Goal: Task Accomplishment & Management: Use online tool/utility

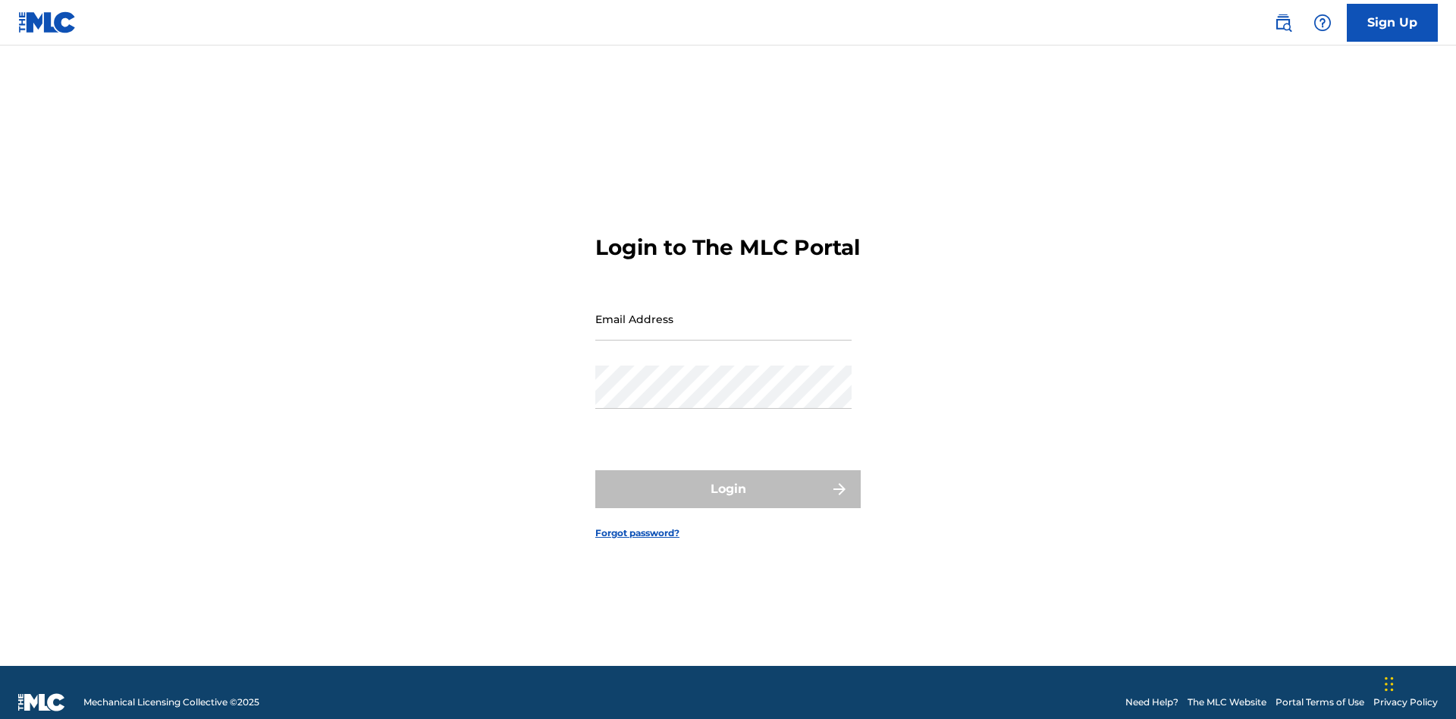
scroll to position [20, 0]
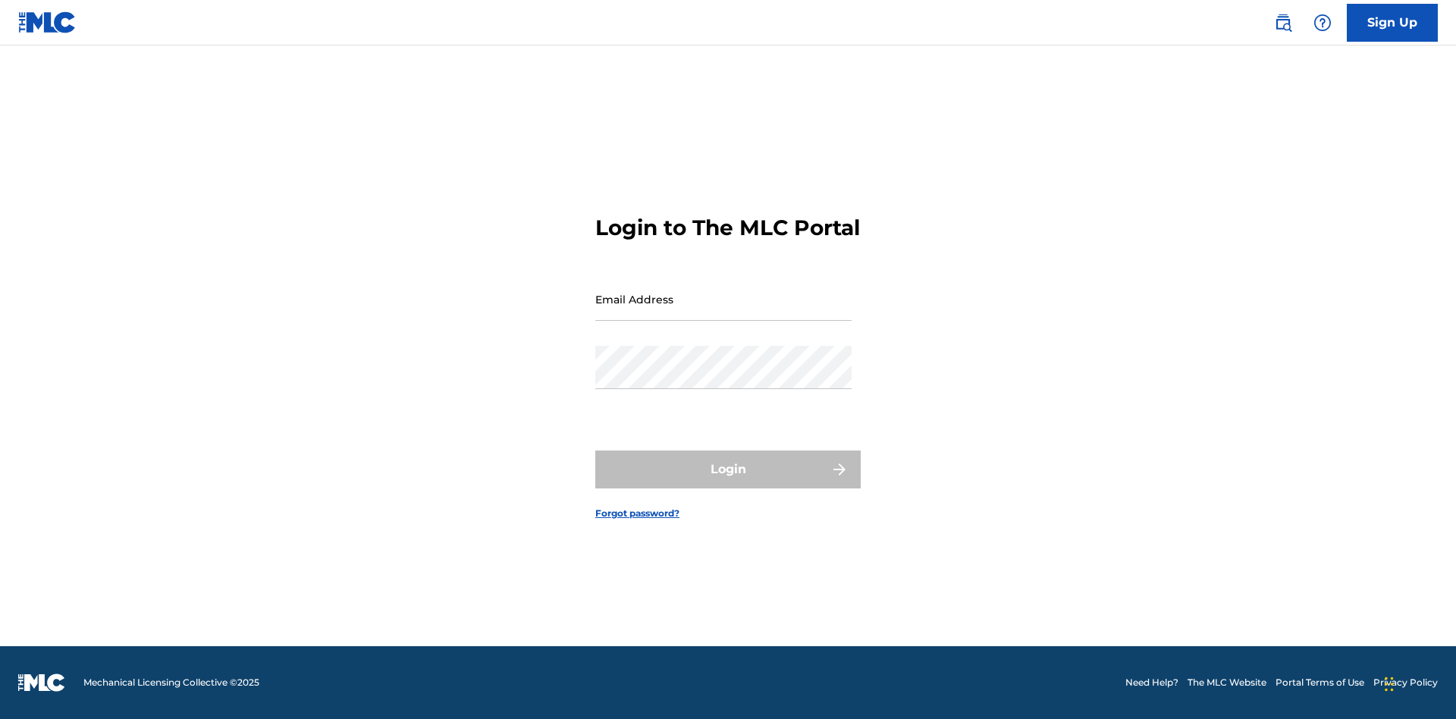
click at [724, 312] on input "Email Address" at bounding box center [723, 299] width 256 height 43
type input "Duke.McTesterson@gmail.com"
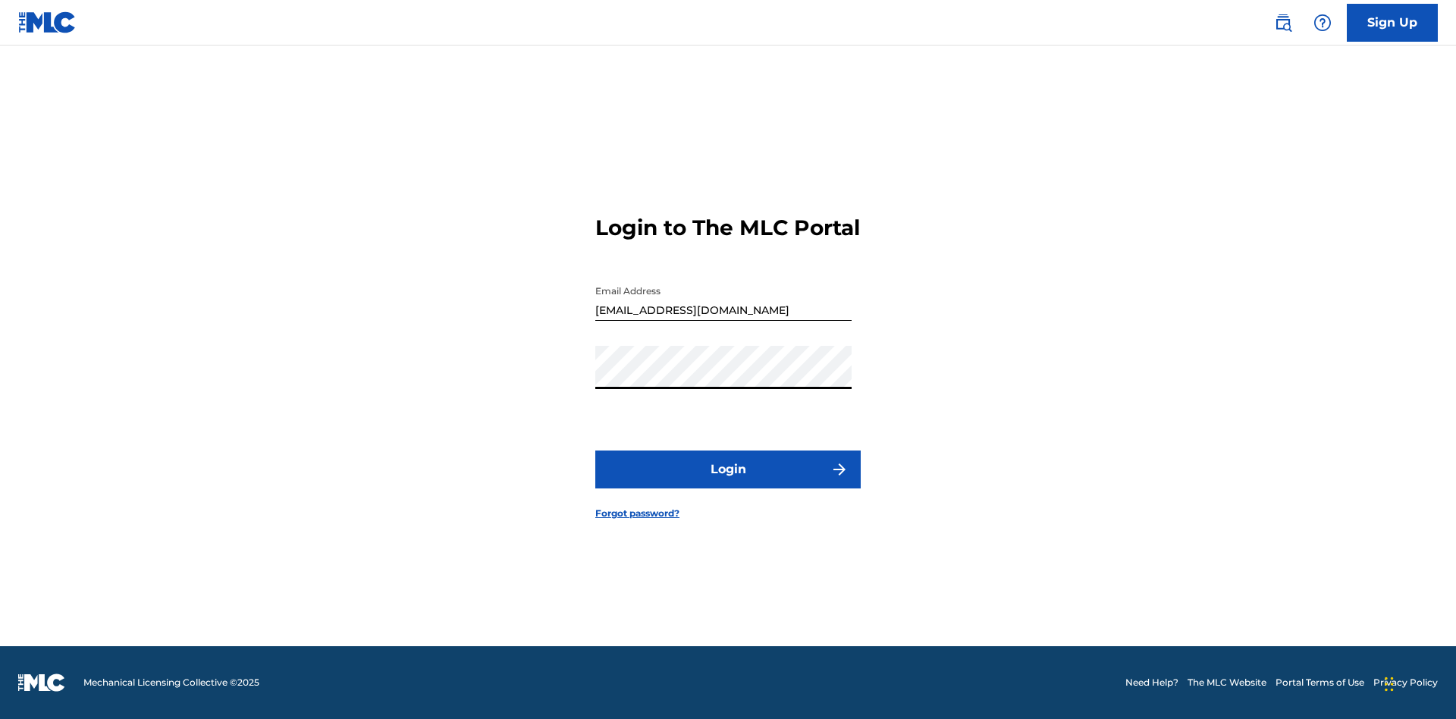
click at [728, 482] on button "Login" at bounding box center [727, 470] width 265 height 38
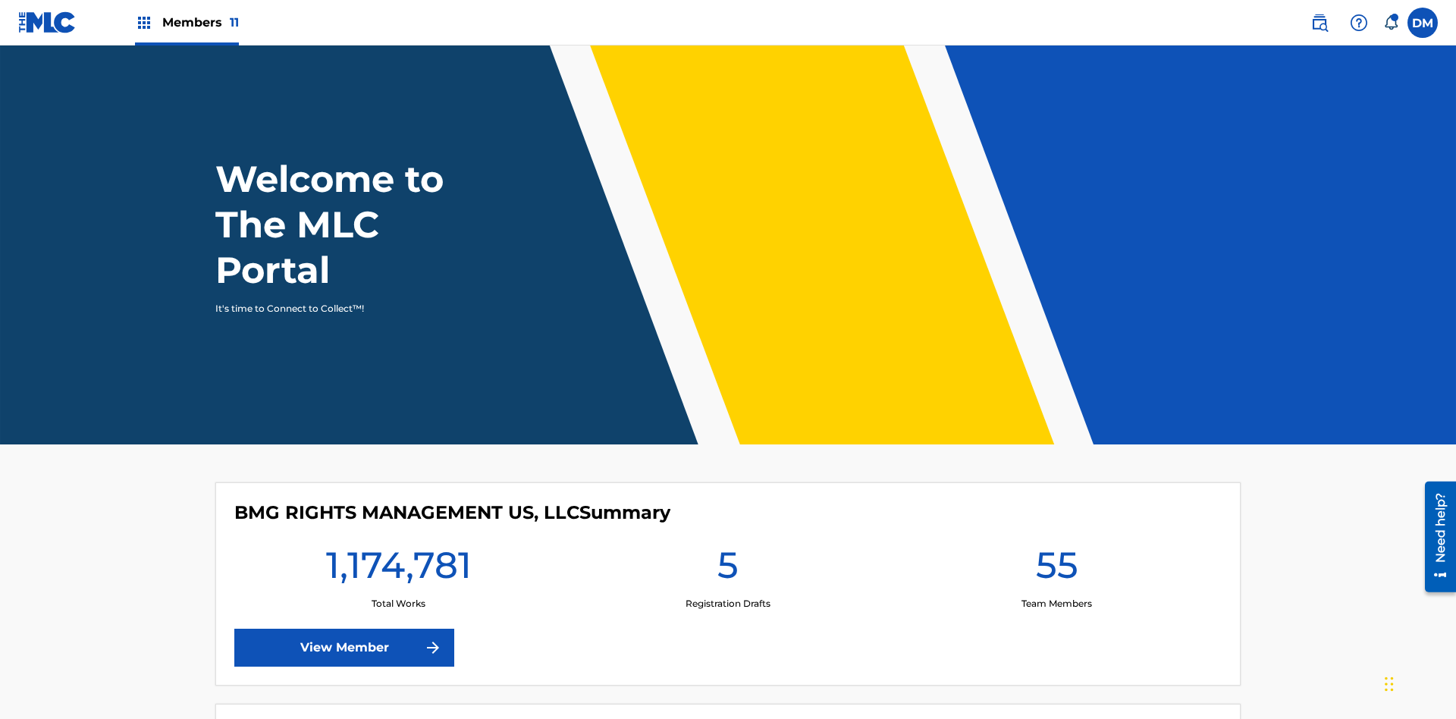
scroll to position [65, 0]
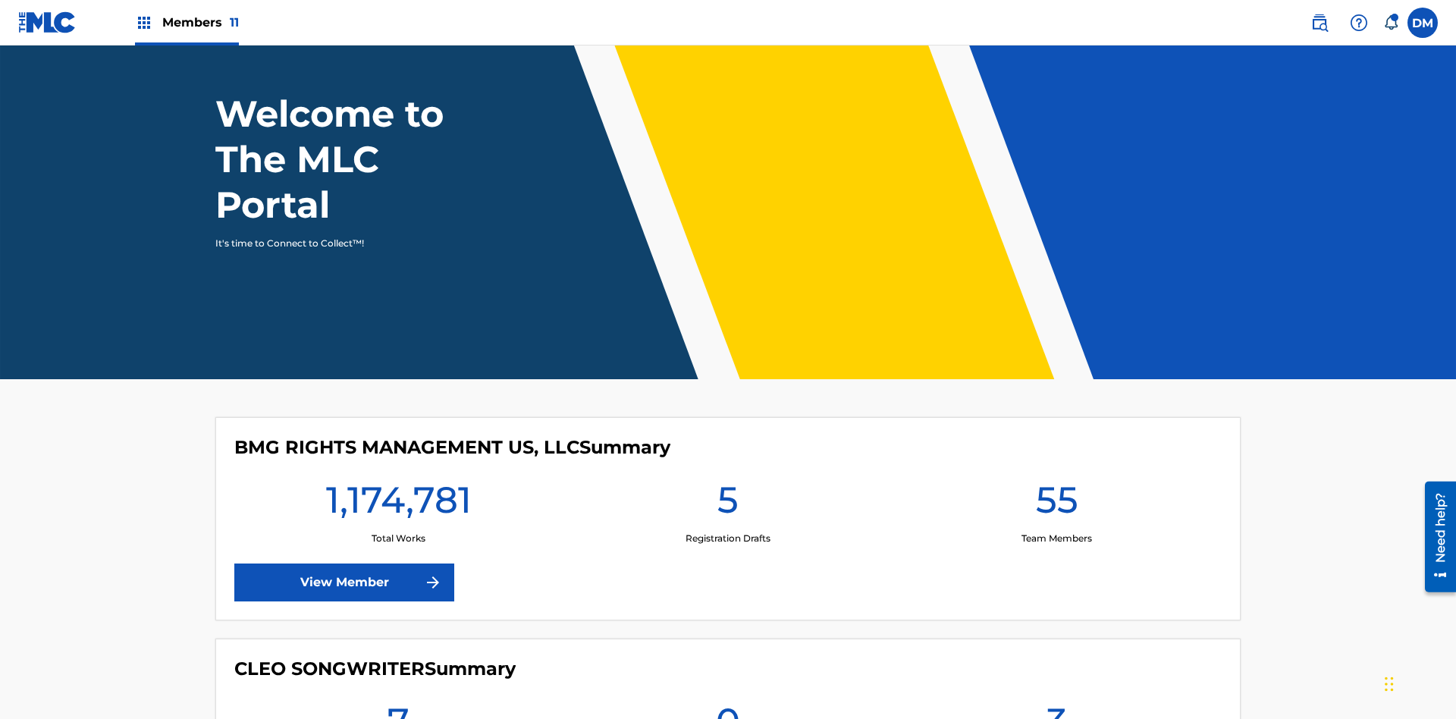
click at [187, 22] on span "Members 11" at bounding box center [200, 22] width 77 height 17
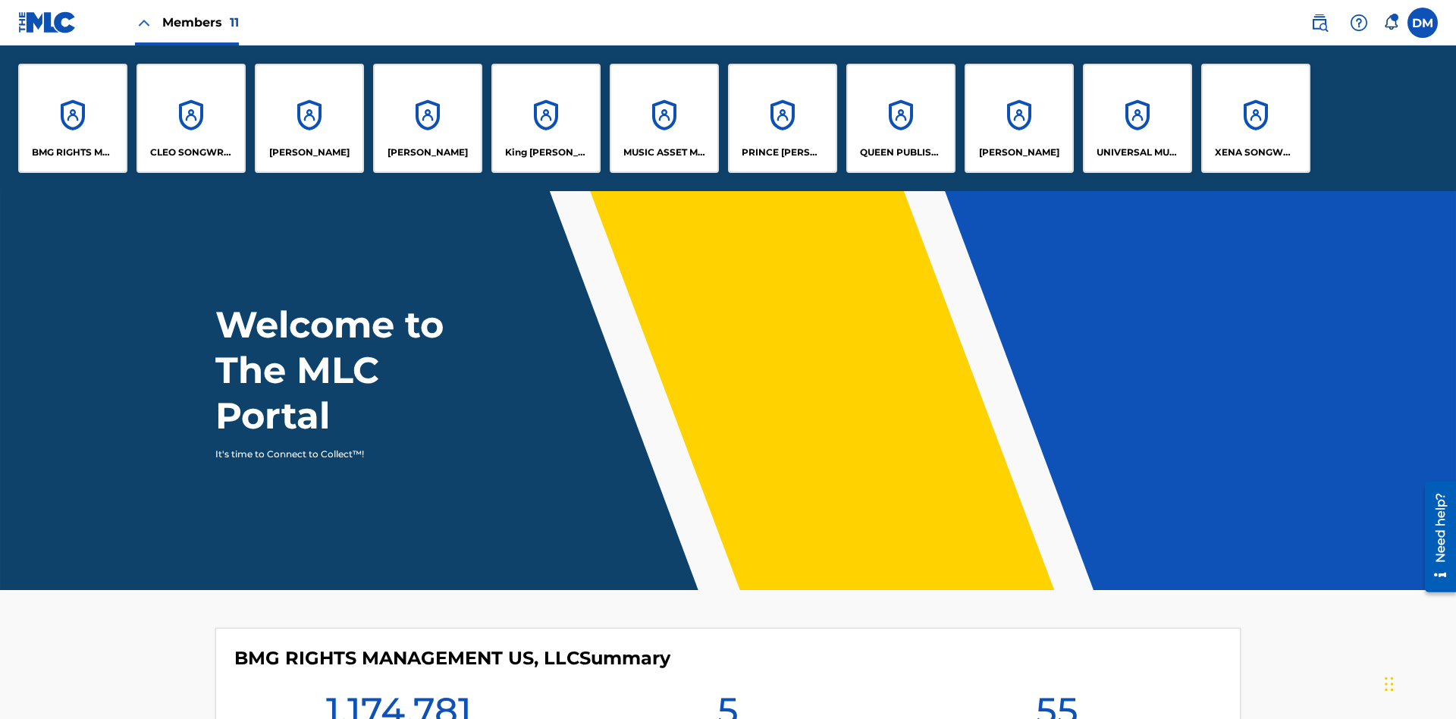
click at [1137, 152] on p "UNIVERSAL MUSIC PUB GROUP" at bounding box center [1138, 153] width 83 height 14
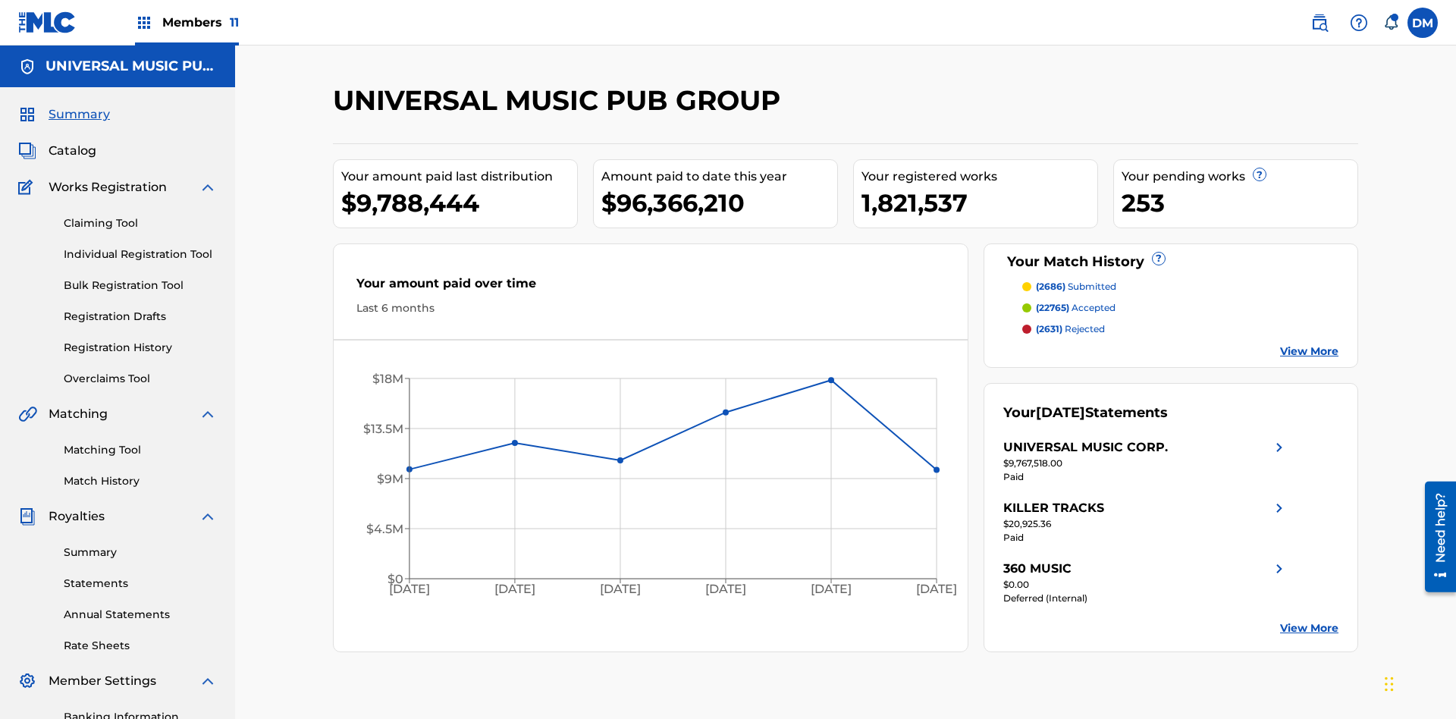
click at [140, 442] on link "Matching Tool" at bounding box center [140, 450] width 153 height 16
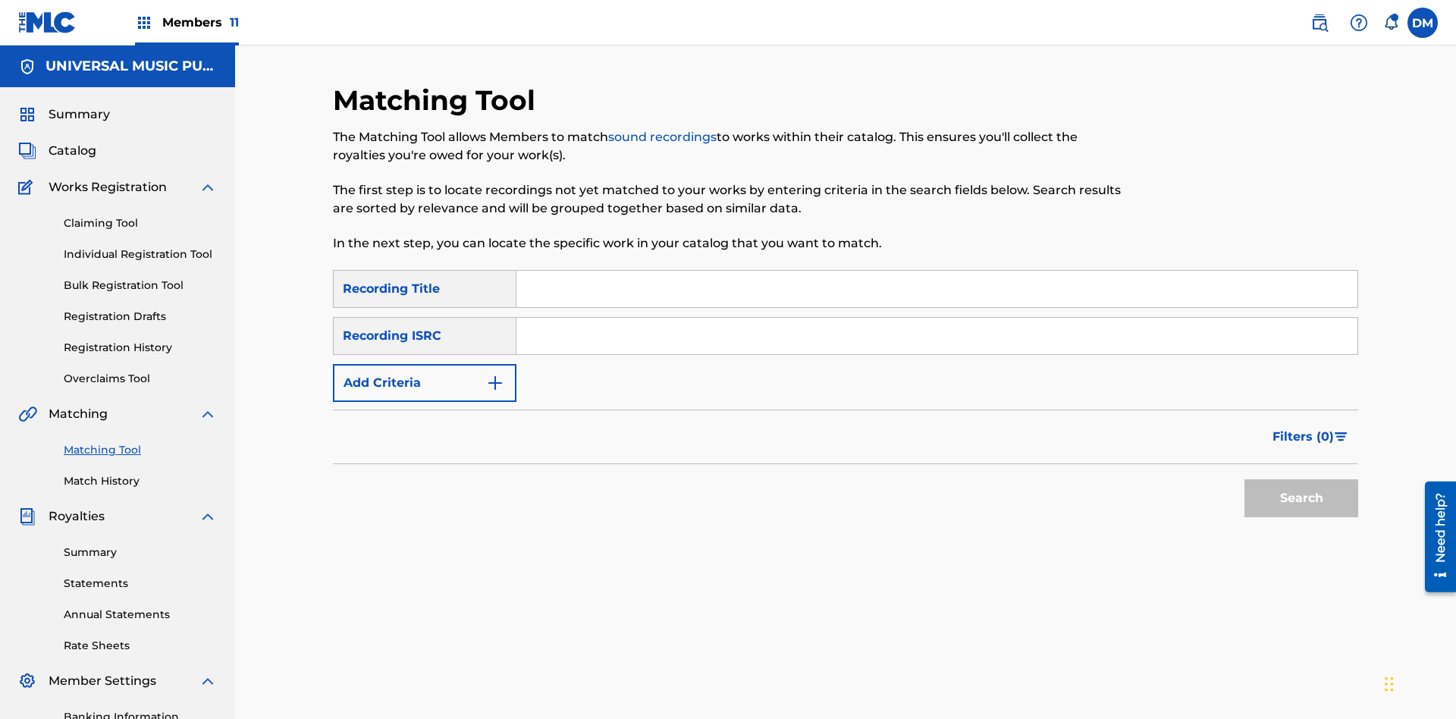
scroll to position [221, 0]
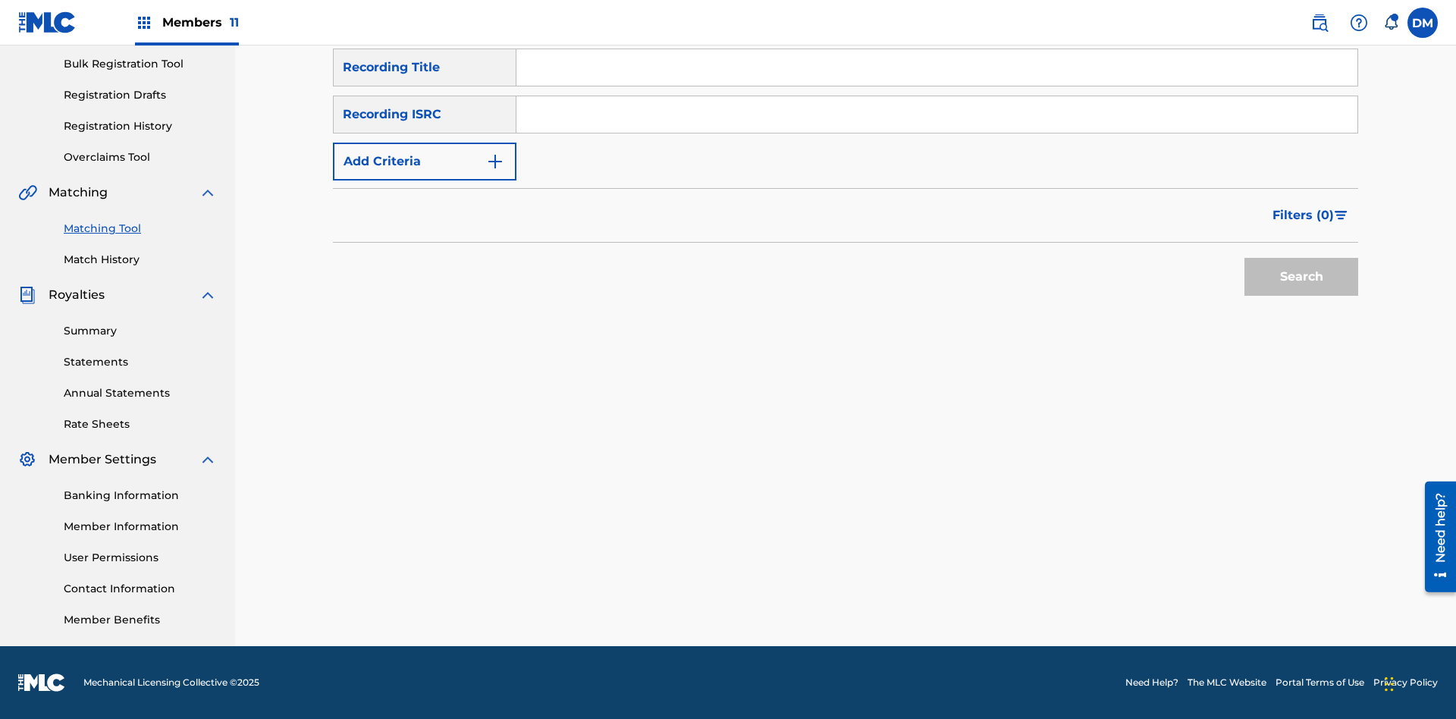
click at [937, 115] on input "Search Form" at bounding box center [937, 114] width 841 height 36
type input "US2AH0500028"
click at [1302, 277] on button "Search" at bounding box center [1302, 277] width 114 height 38
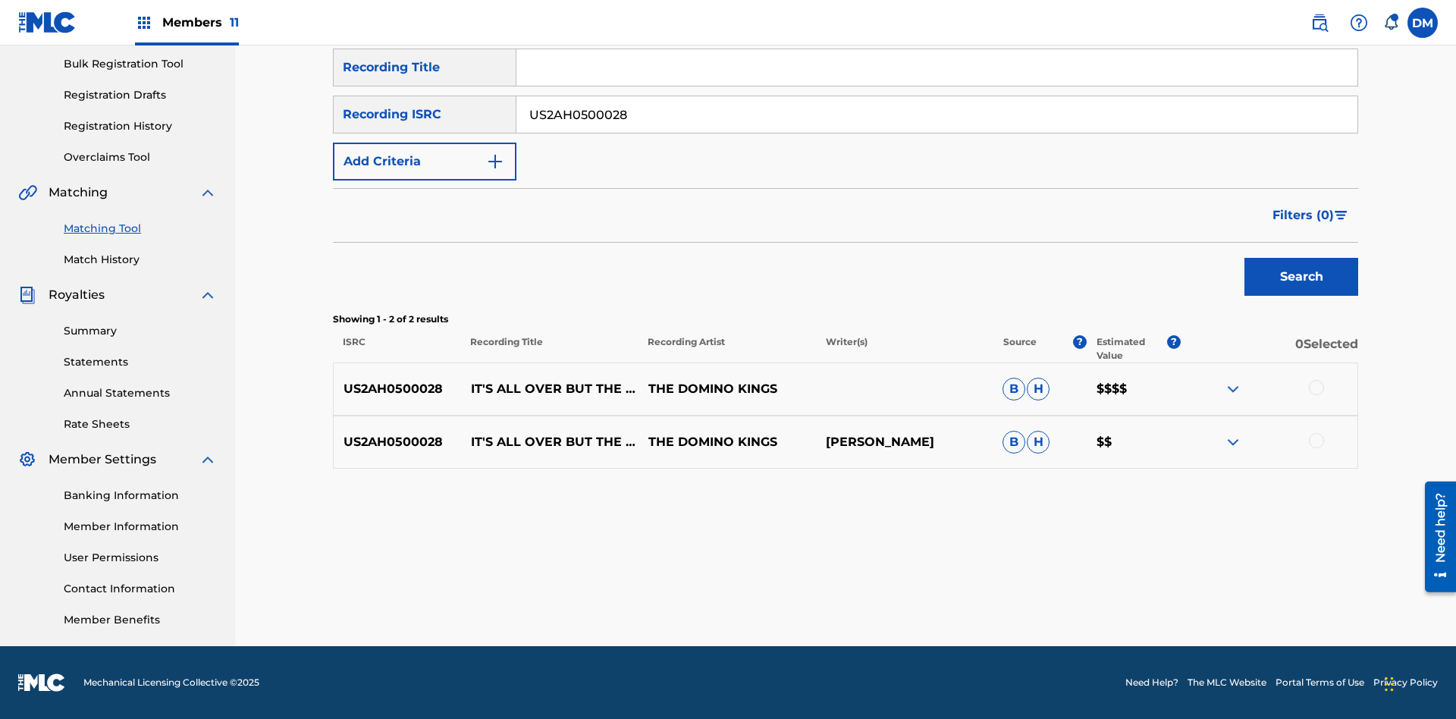
click at [937, 115] on input "US2AH0500028" at bounding box center [937, 114] width 841 height 36
type input "QZMEN2187405"
click at [1302, 277] on button "Search" at bounding box center [1302, 277] width 114 height 38
click at [1233, 442] on img at bounding box center [1233, 442] width 18 height 18
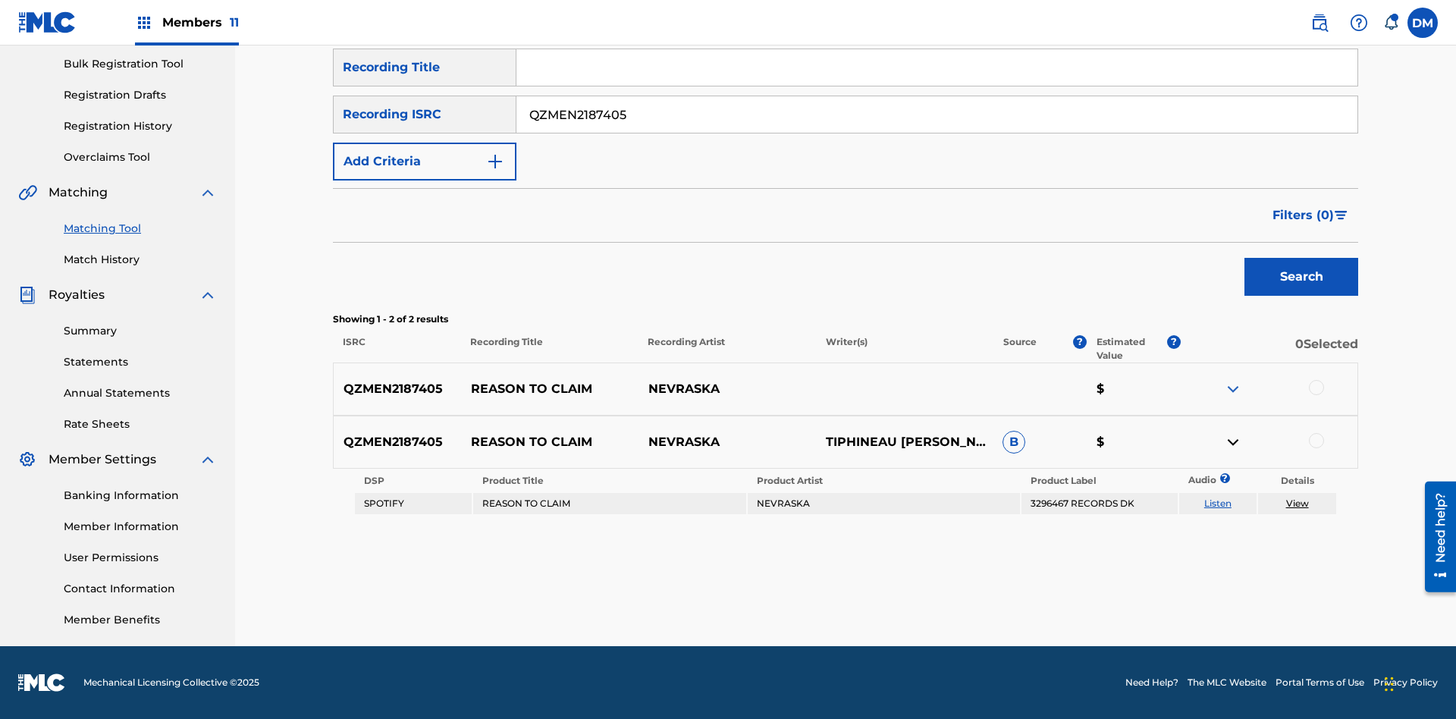
click at [1217, 504] on link "Listen" at bounding box center [1218, 503] width 27 height 11
click at [1297, 504] on link "View" at bounding box center [1298, 503] width 23 height 11
click at [140, 259] on link "Match History" at bounding box center [140, 260] width 153 height 16
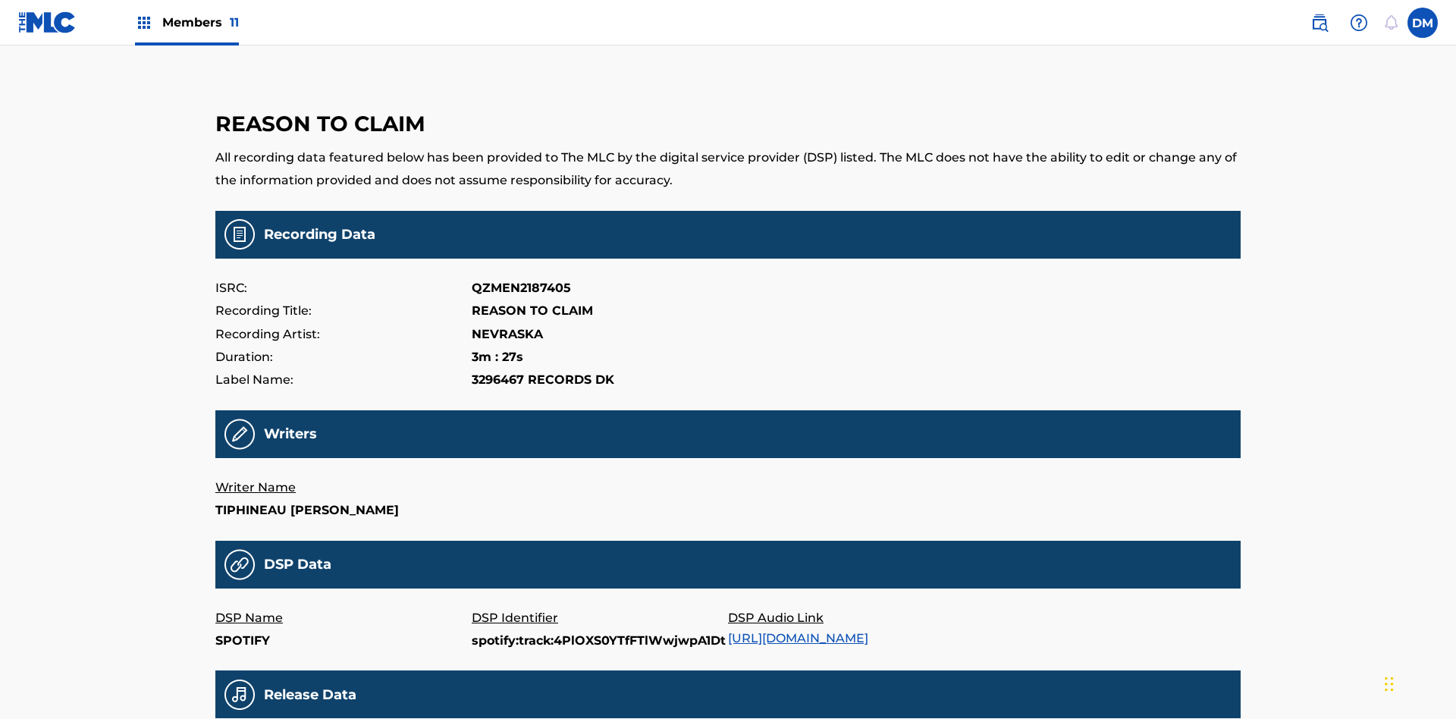
click at [804, 631] on link "https://open.spotify.com/track/4PlOXS0YTfFTlWwjwpA1Dt" at bounding box center [798, 638] width 140 height 14
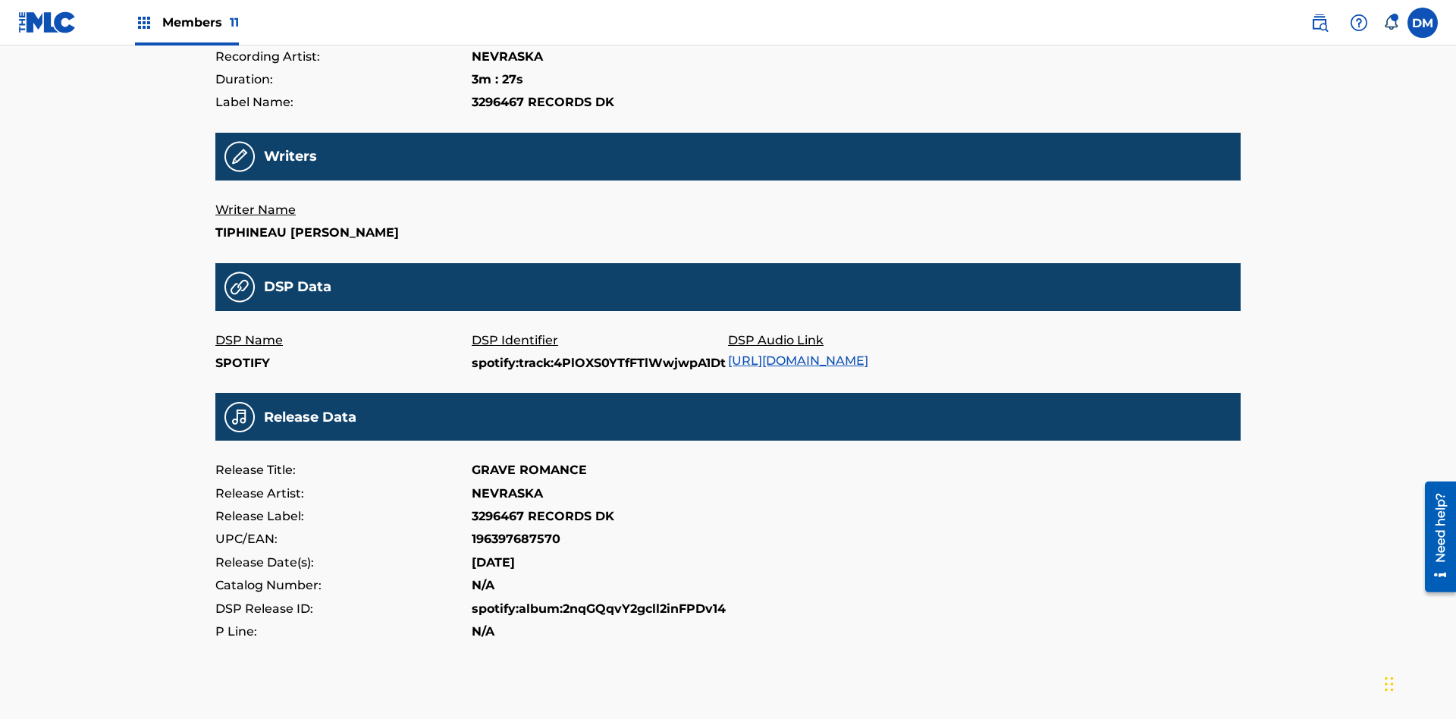
scroll to position [364, 0]
